Goal: Task Accomplishment & Management: Use online tool/utility

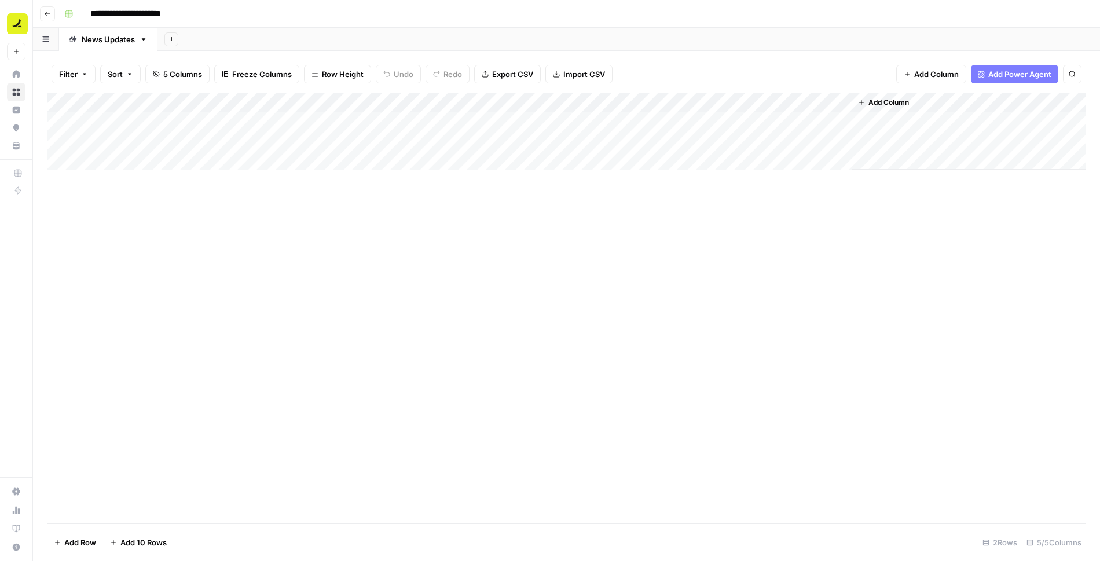
click at [179, 141] on div "Add Column" at bounding box center [566, 132] width 1039 height 78
click at [660, 358] on div "Add Column" at bounding box center [566, 308] width 1039 height 431
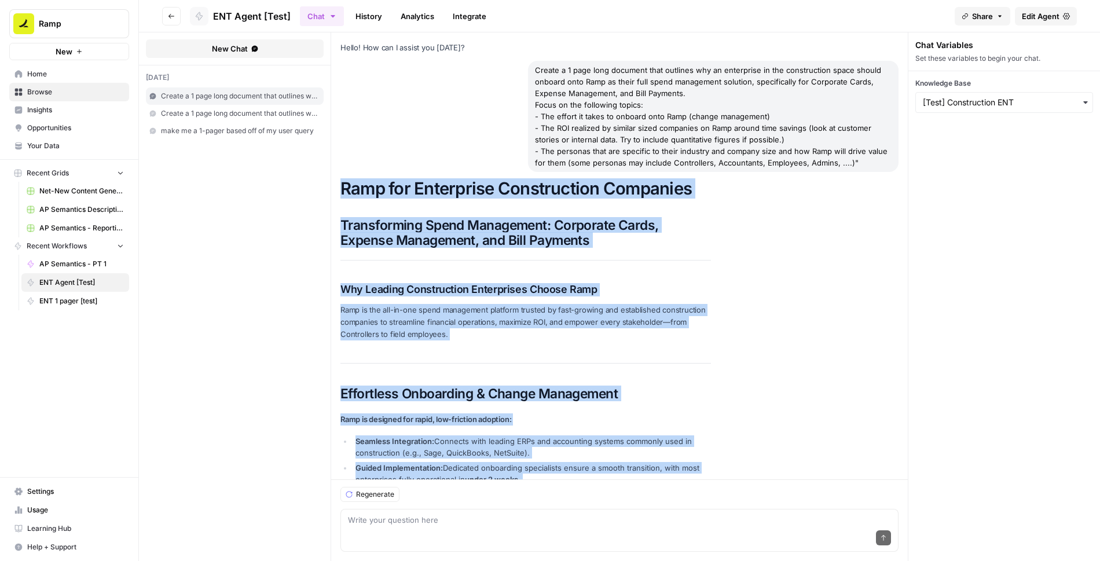
scroll to position [910, 0]
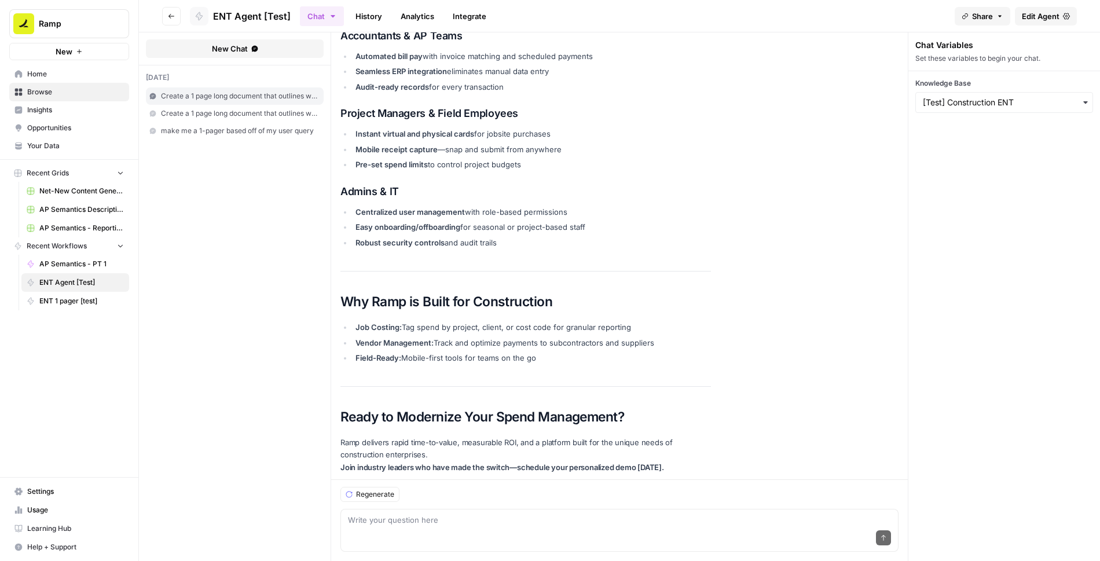
click at [387, 112] on h3 "Project Managers & Field Employees" at bounding box center [525, 113] width 370 height 13
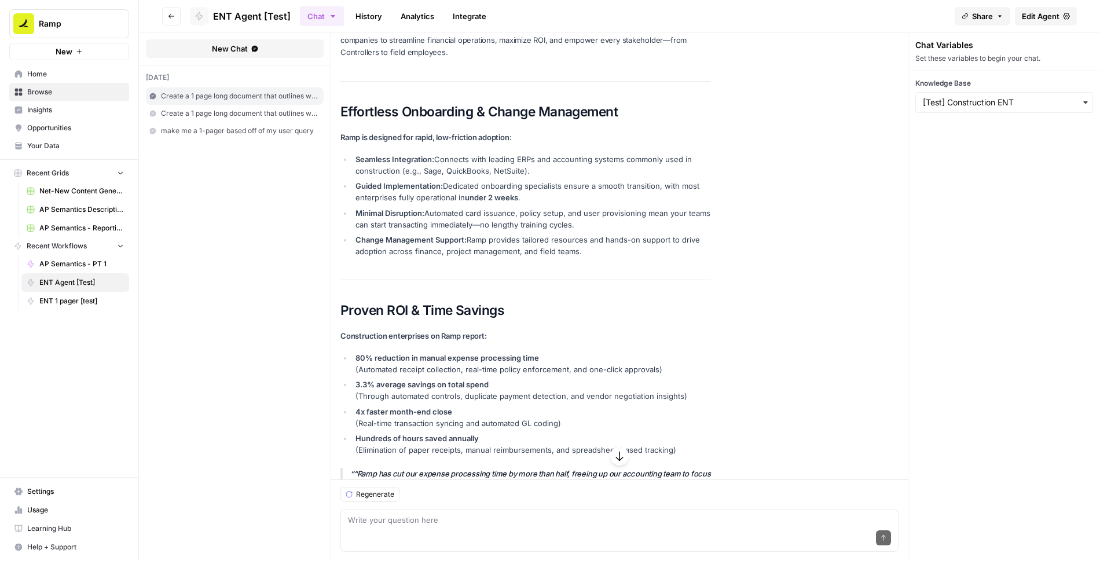
scroll to position [0, 0]
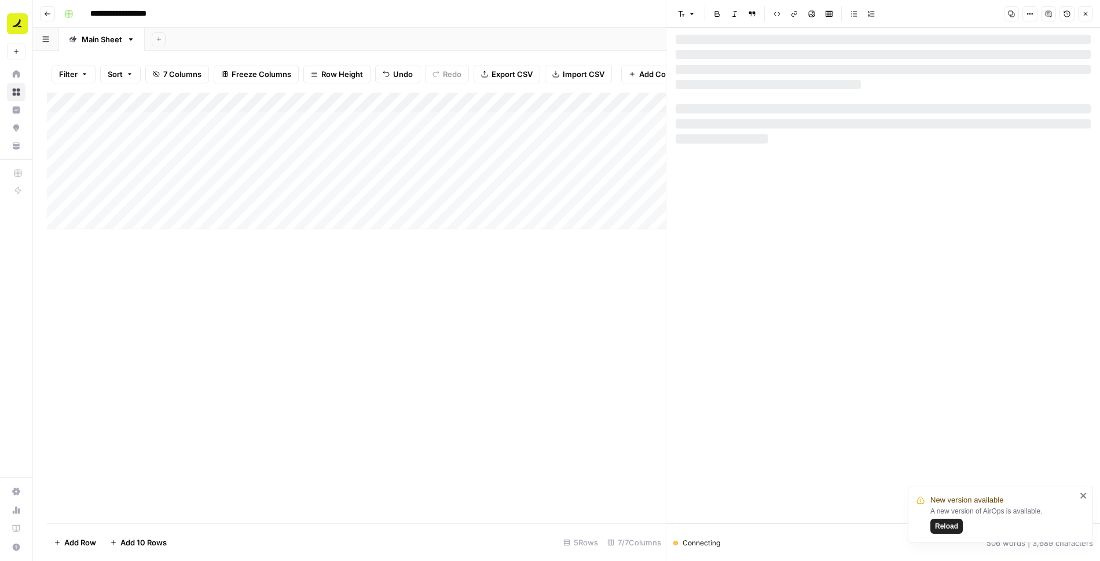
click at [429, 282] on div "Add Column" at bounding box center [356, 308] width 619 height 431
